Goal: Use online tool/utility: Use online tool/utility

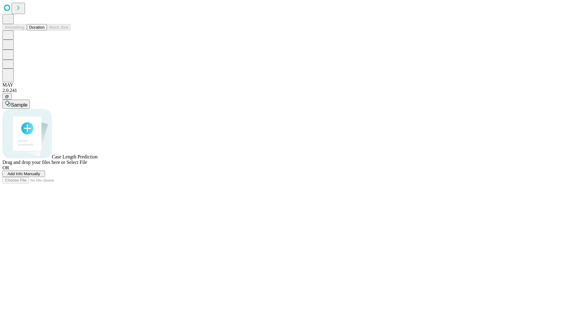
click at [44, 30] on button "Duration" at bounding box center [37, 27] width 20 height 6
click at [87, 165] on span "Select File" at bounding box center [76, 162] width 21 height 5
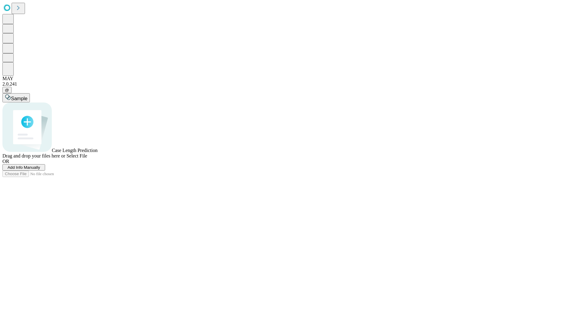
click at [87, 158] on span "Select File" at bounding box center [76, 155] width 21 height 5
